Goal: Information Seeking & Learning: Learn about a topic

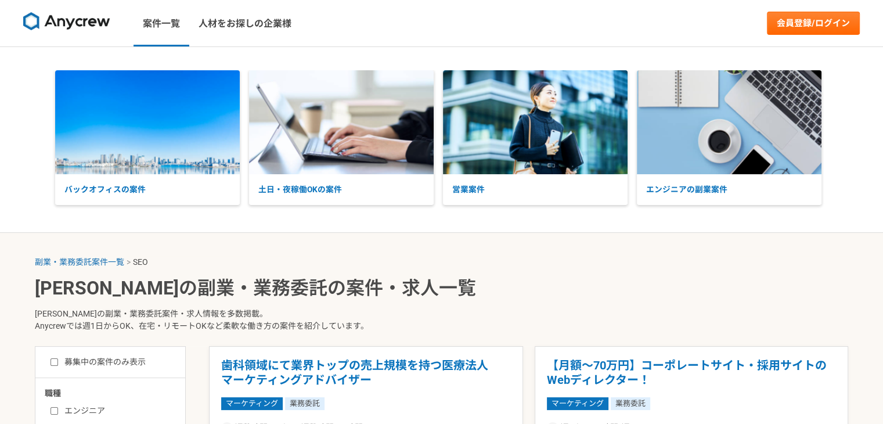
click at [72, 21] on img at bounding box center [66, 21] width 87 height 19
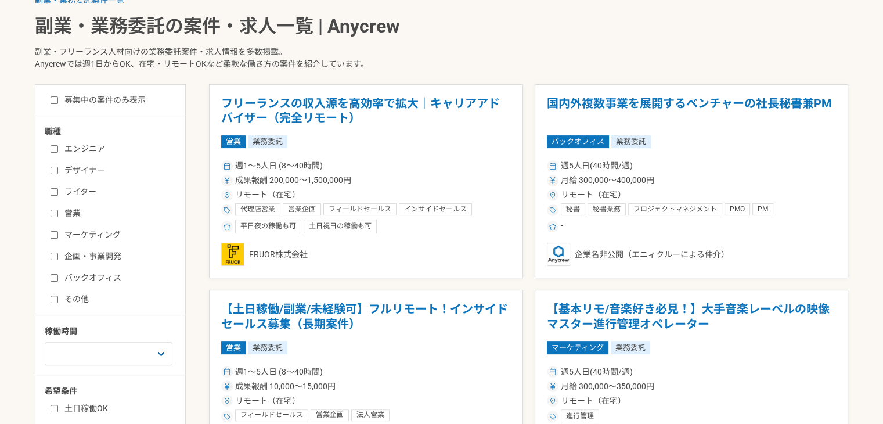
scroll to position [261, 0]
click at [74, 214] on label "営業" at bounding box center [118, 214] width 134 height 12
click at [58, 214] on input "営業" at bounding box center [55, 214] width 8 height 8
checkbox input "true"
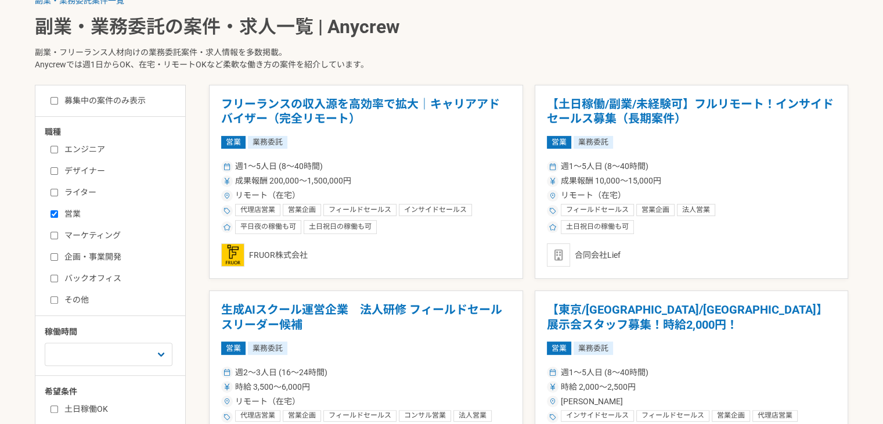
click at [87, 235] on label "マーケティング" at bounding box center [118, 235] width 134 height 12
click at [58, 235] on input "マーケティング" at bounding box center [55, 236] width 8 height 8
checkbox input "true"
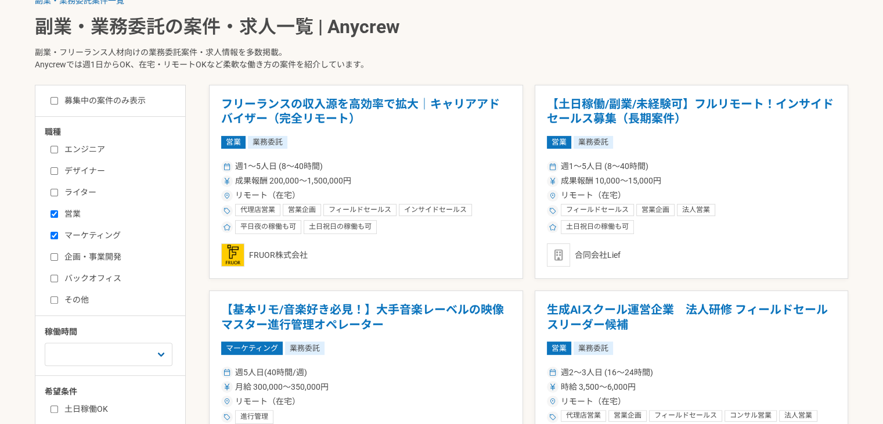
click at [89, 254] on label "企画・事業開発" at bounding box center [118, 257] width 134 height 12
click at [58, 254] on input "企画・事業開発" at bounding box center [55, 257] width 8 height 8
checkbox input "true"
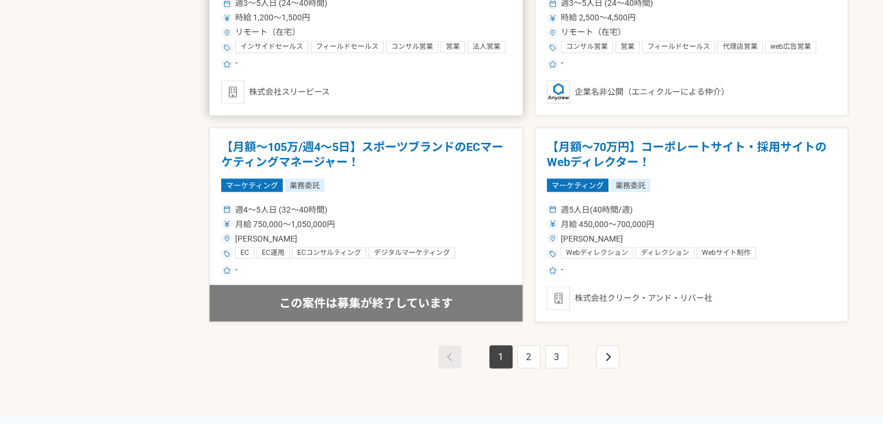
scroll to position [2089, 0]
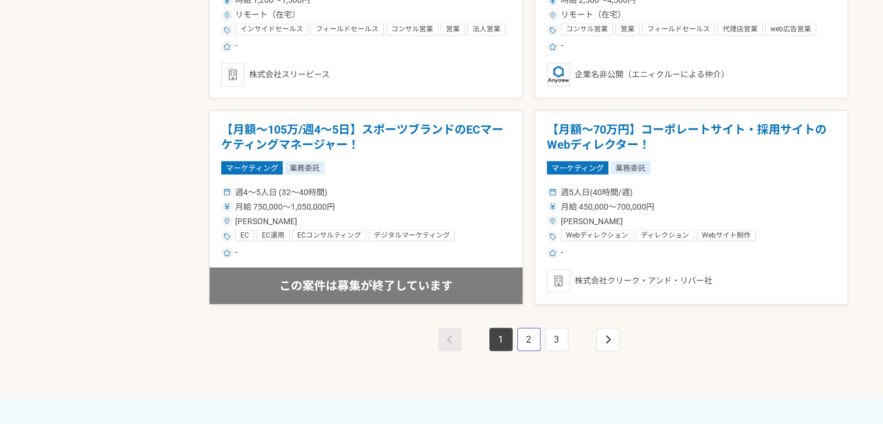
click at [522, 339] on link "2" at bounding box center [528, 339] width 23 height 23
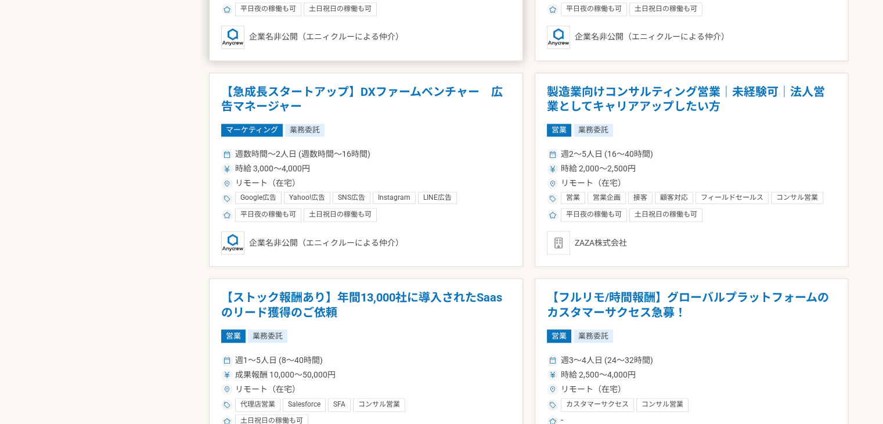
scroll to position [1302, 0]
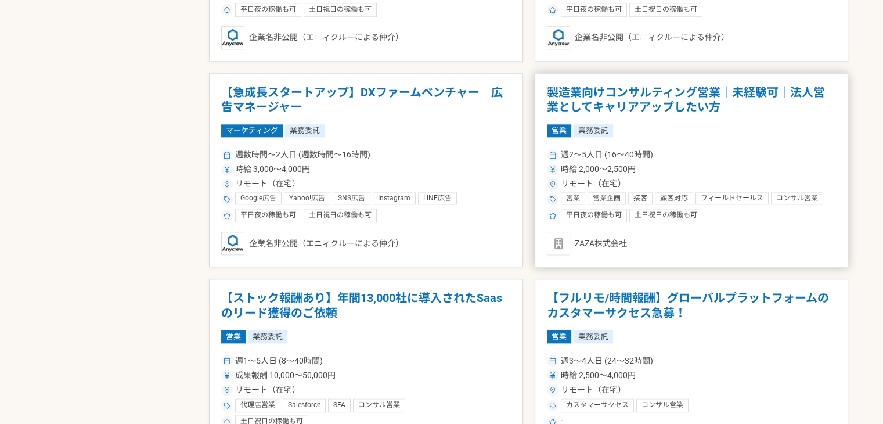
click at [631, 107] on h1 "製造業向けコンサルティング営業｜未経験可｜法人営業としてキャリアアップしたい方" at bounding box center [692, 100] width 290 height 30
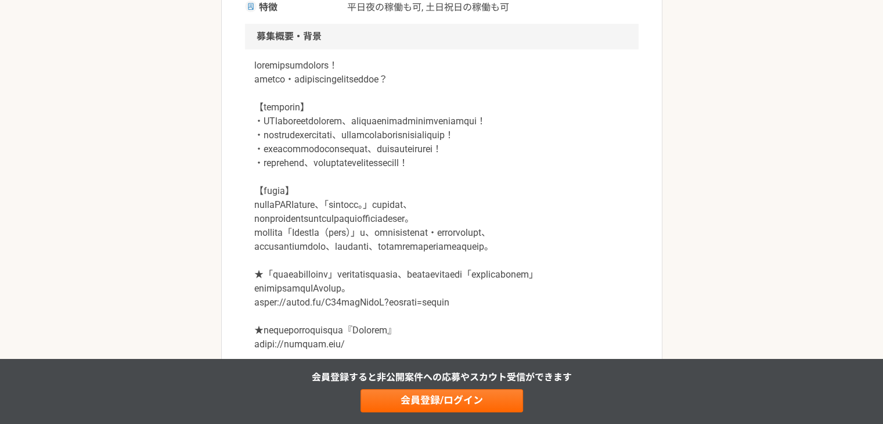
scroll to position [354, 0]
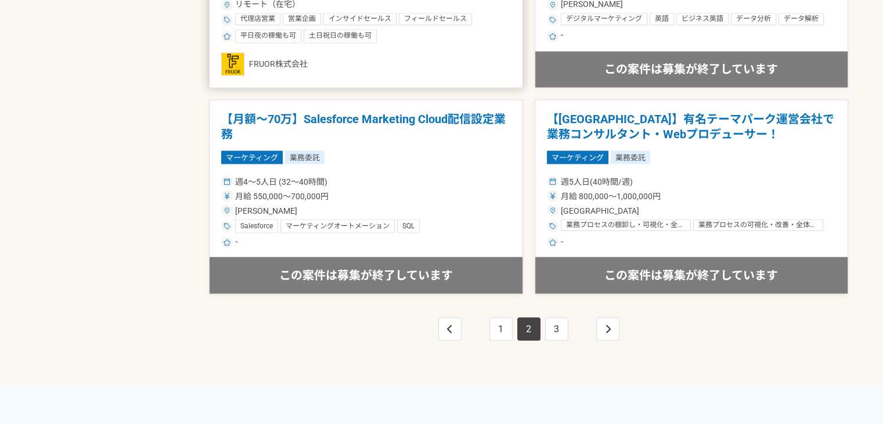
scroll to position [2100, 0]
click at [557, 322] on link "3" at bounding box center [556, 328] width 23 height 23
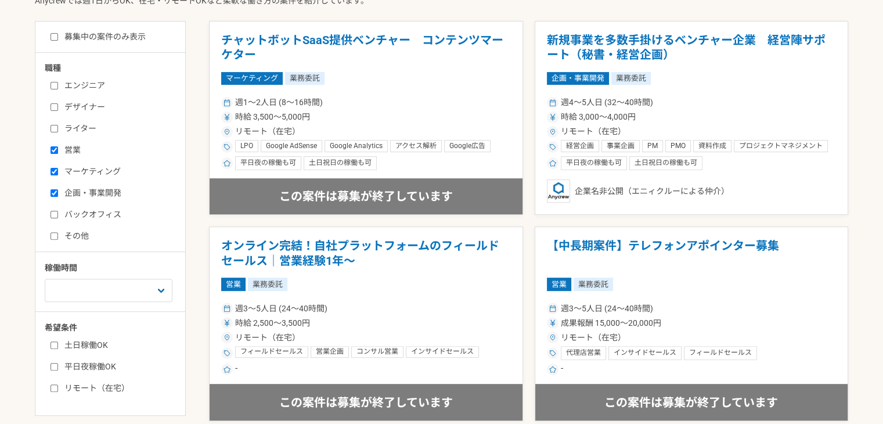
scroll to position [350, 0]
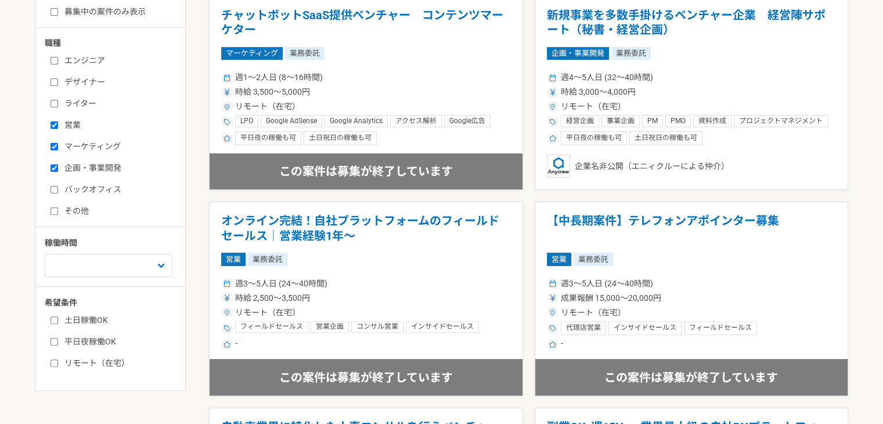
click at [77, 206] on label "その他" at bounding box center [118, 211] width 134 height 12
click at [58, 207] on input "その他" at bounding box center [55, 211] width 8 height 8
checkbox input "true"
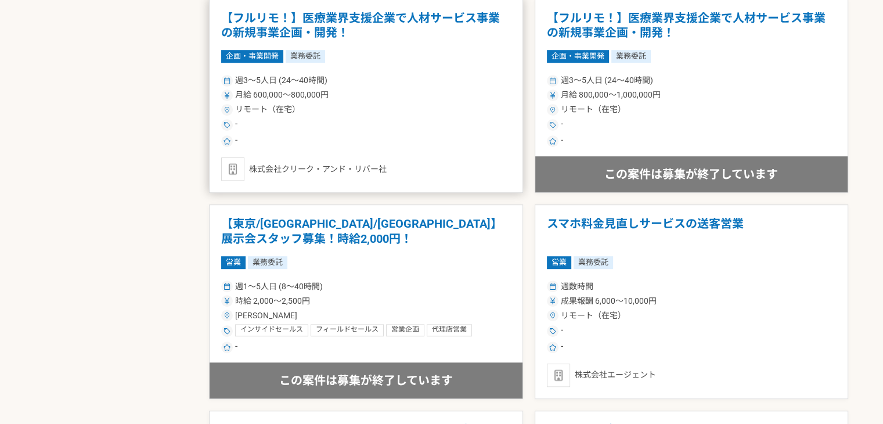
scroll to position [758, 0]
click at [466, 282] on div "週1〜5人日 (8〜40時間)" at bounding box center [366, 287] width 290 height 12
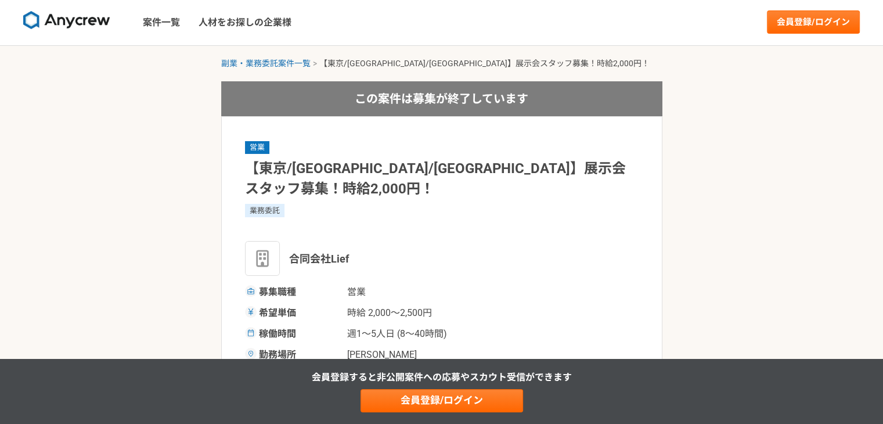
scroll to position [11, 0]
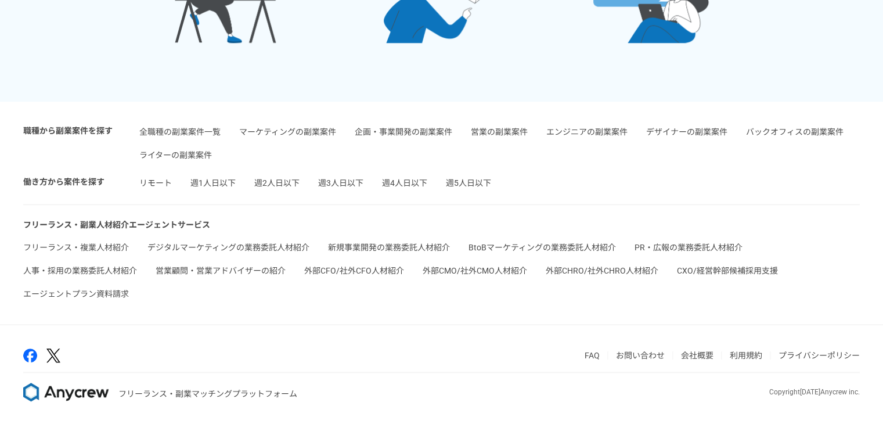
scroll to position [2756, 0]
